Goal: Entertainment & Leisure: Consume media (video, audio)

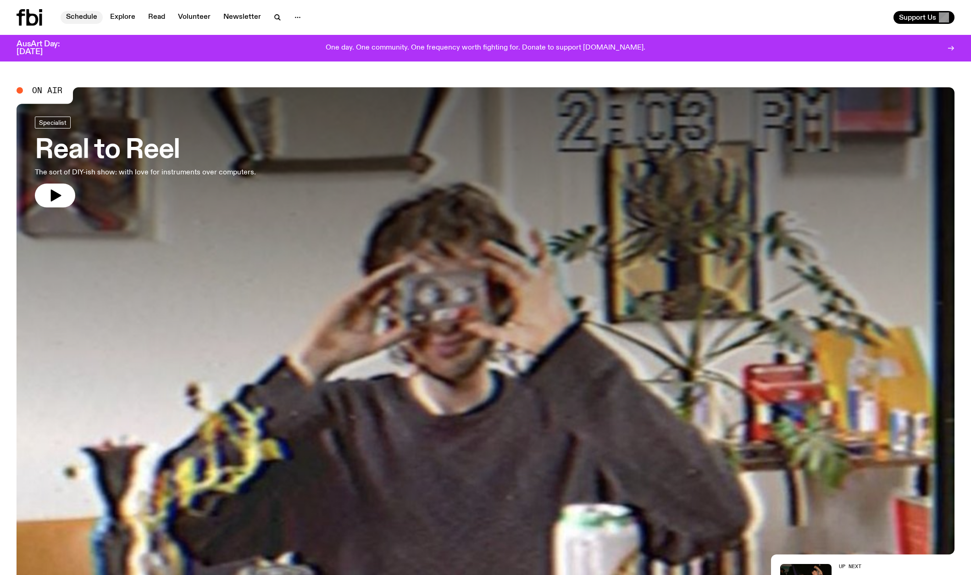
click at [89, 18] on link "Schedule" at bounding box center [82, 17] width 42 height 13
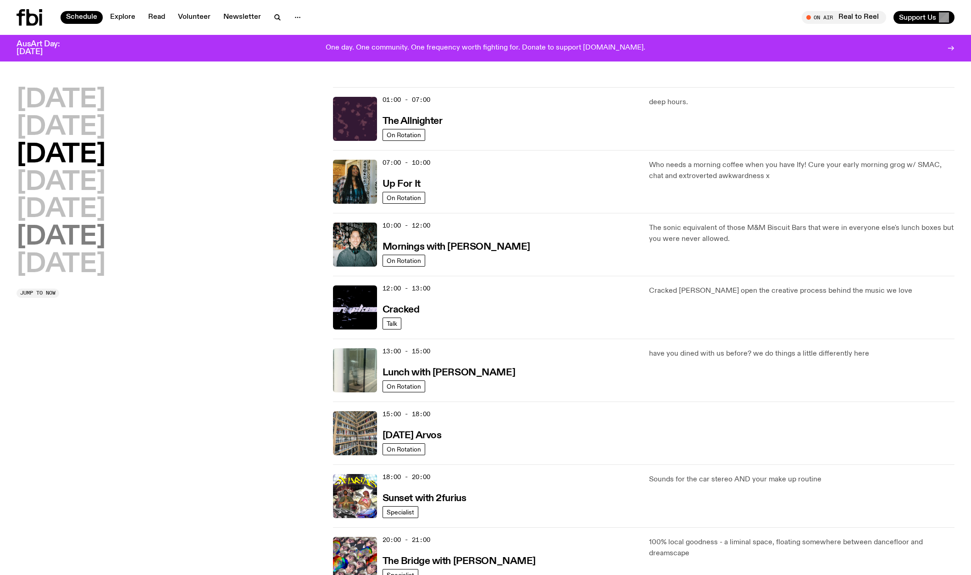
click at [64, 225] on h2 "[DATE]" at bounding box center [61, 237] width 89 height 26
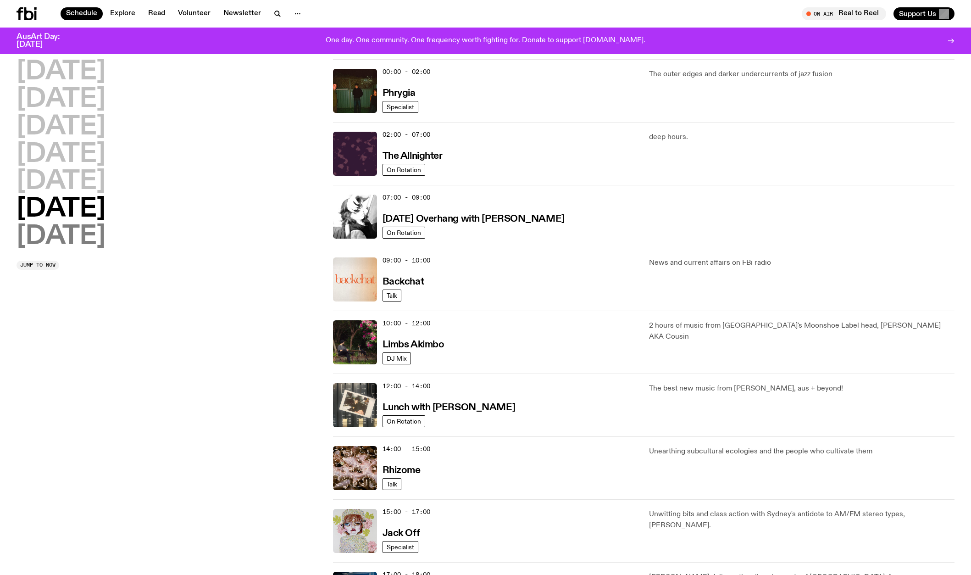
click at [64, 224] on h2 "[DATE]" at bounding box center [61, 237] width 89 height 26
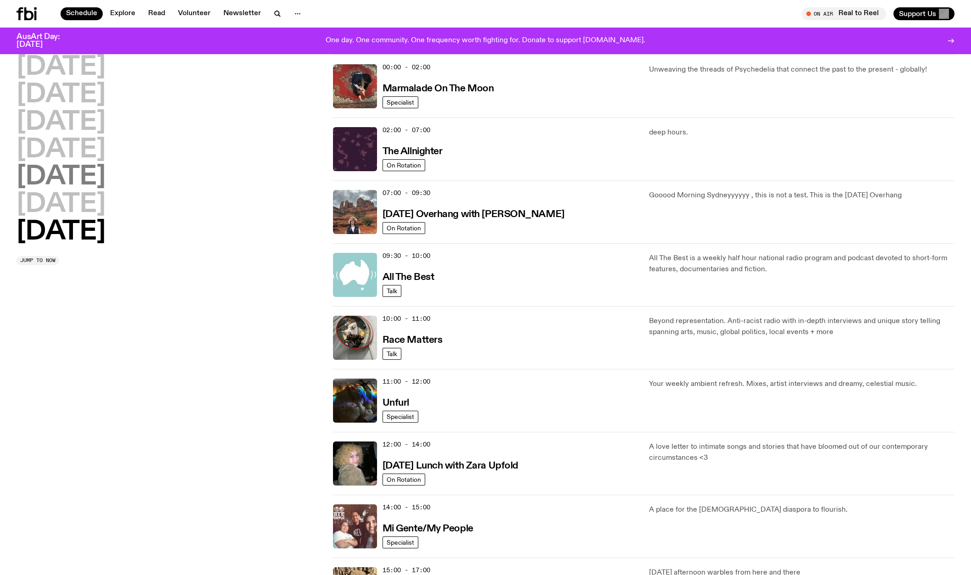
click at [60, 177] on h2 "[DATE]" at bounding box center [61, 177] width 89 height 26
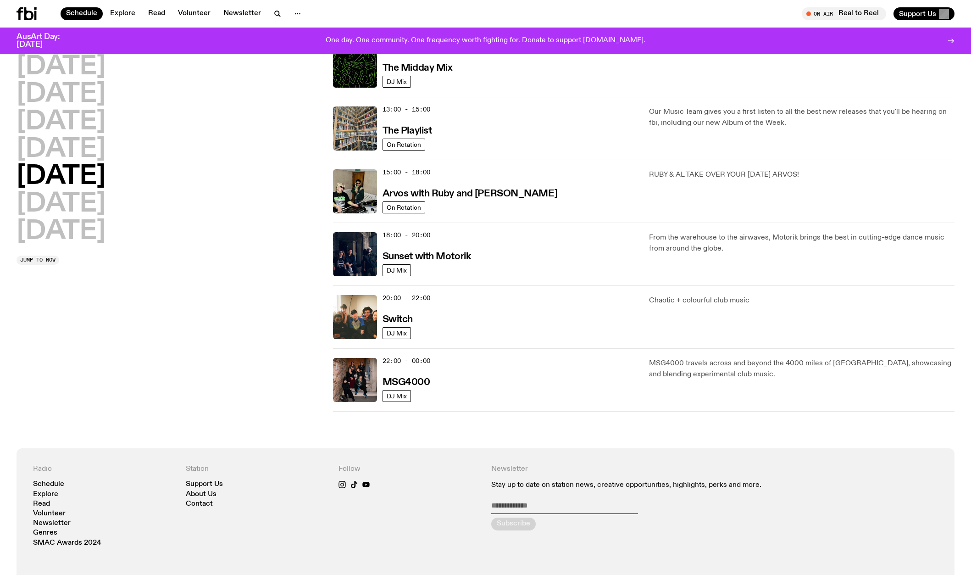
scroll to position [200, 0]
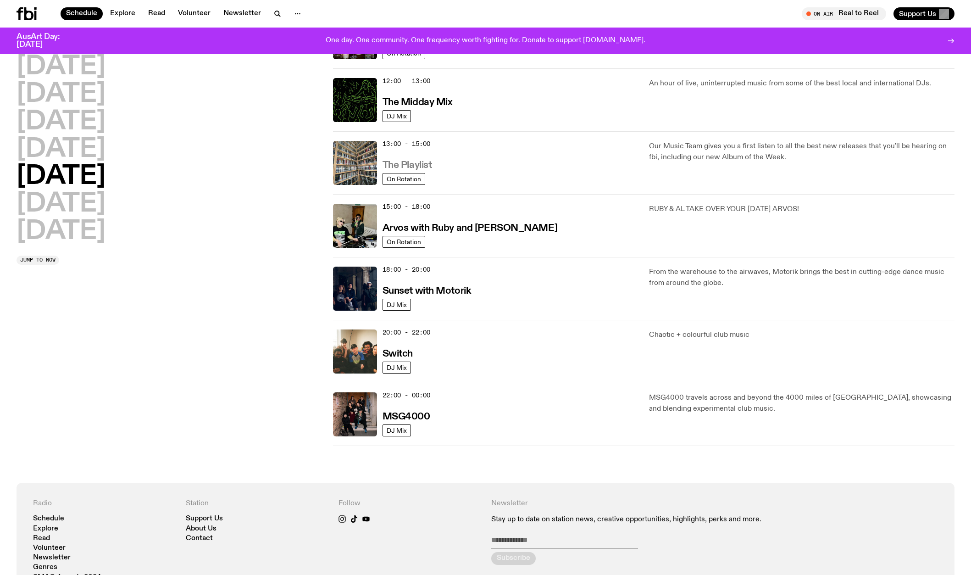
click at [406, 165] on h3 "The Playlist" at bounding box center [408, 166] width 50 height 10
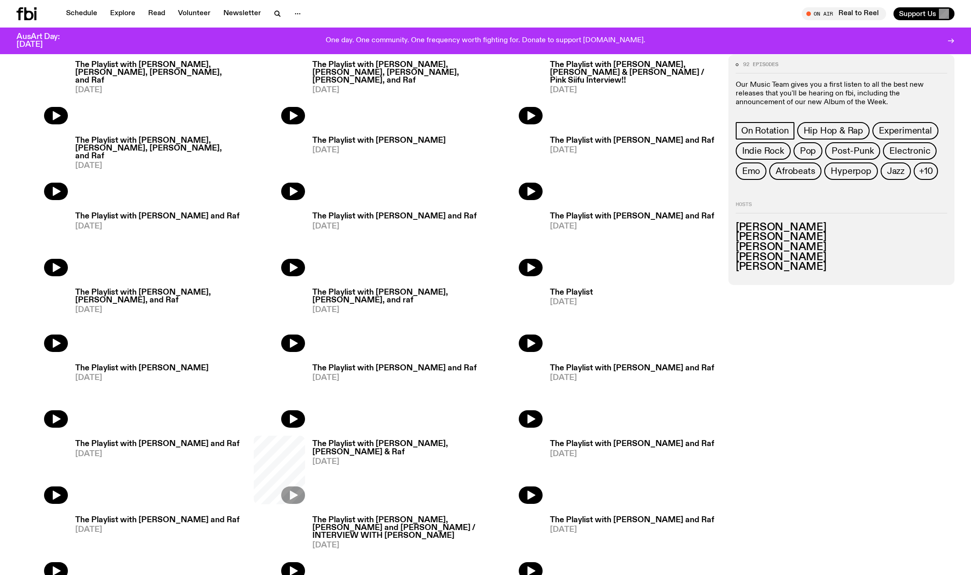
scroll to position [593, 0]
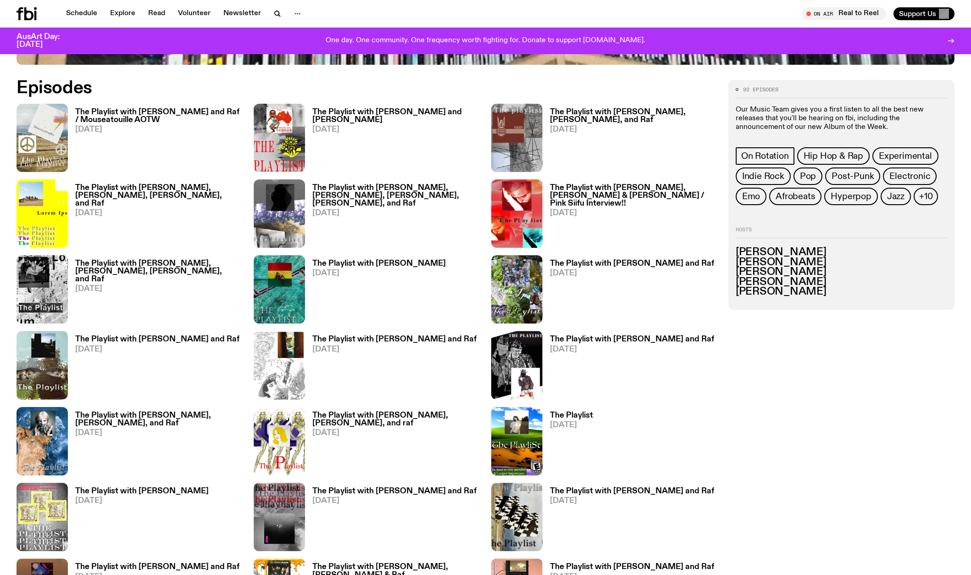
click at [102, 111] on h3 "The Playlist with [PERSON_NAME] and Raf / Mouseatouille AOTW" at bounding box center [158, 116] width 167 height 16
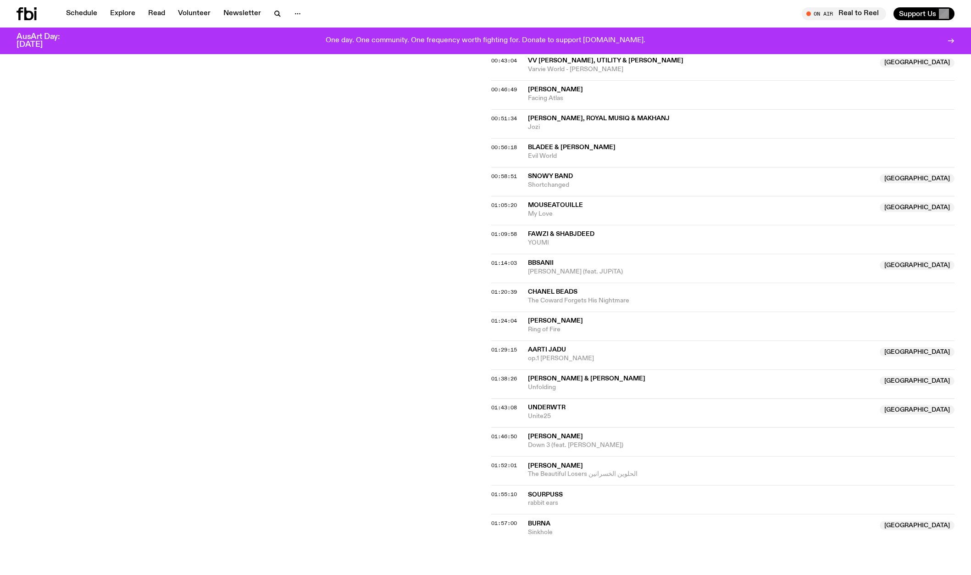
scroll to position [631, 0]
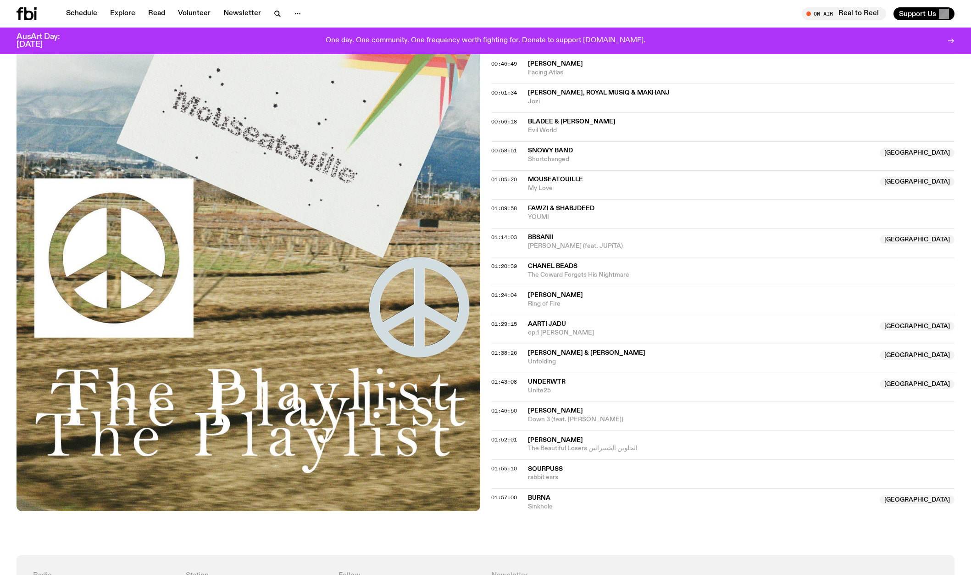
click at [543, 382] on span "underwtr" at bounding box center [547, 381] width 38 height 6
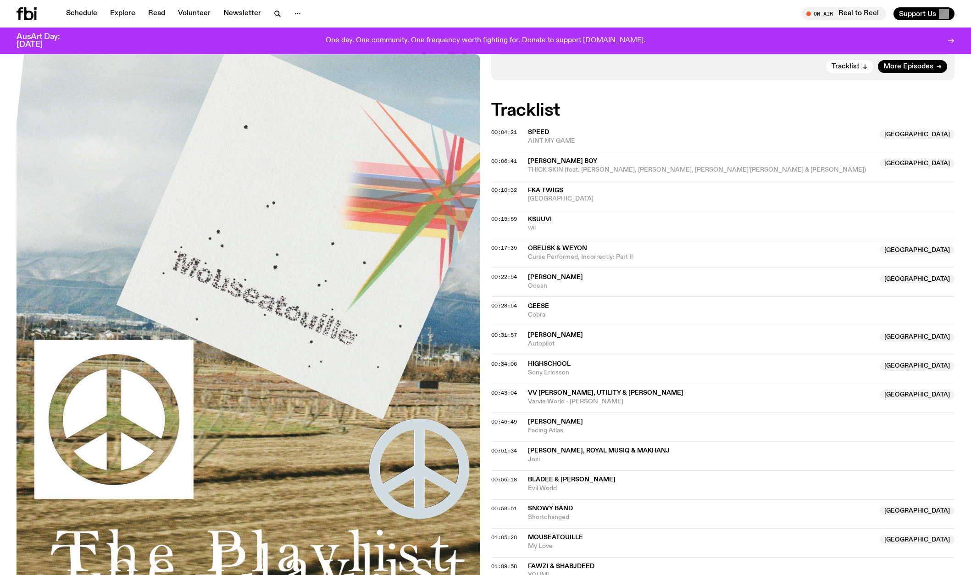
scroll to position [554, 0]
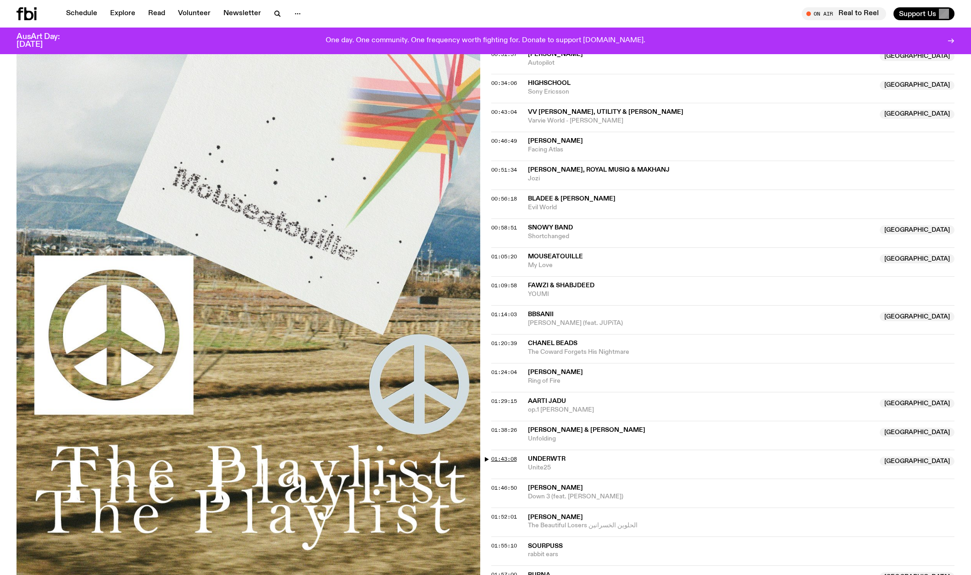
click at [501, 458] on span "01:43:08" at bounding box center [504, 458] width 26 height 7
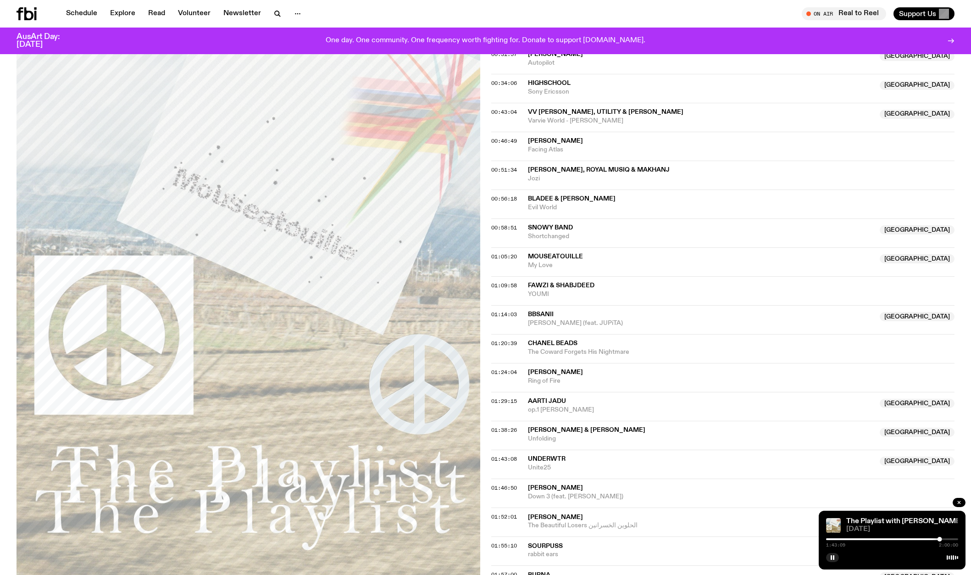
click at [936, 540] on div "1:43:09 2:00:00" at bounding box center [892, 541] width 132 height 11
click at [937, 539] on div at bounding box center [874, 539] width 132 height 2
click at [831, 559] on rect "button" at bounding box center [831, 557] width 1 height 5
